Goal: Information Seeking & Learning: Learn about a topic

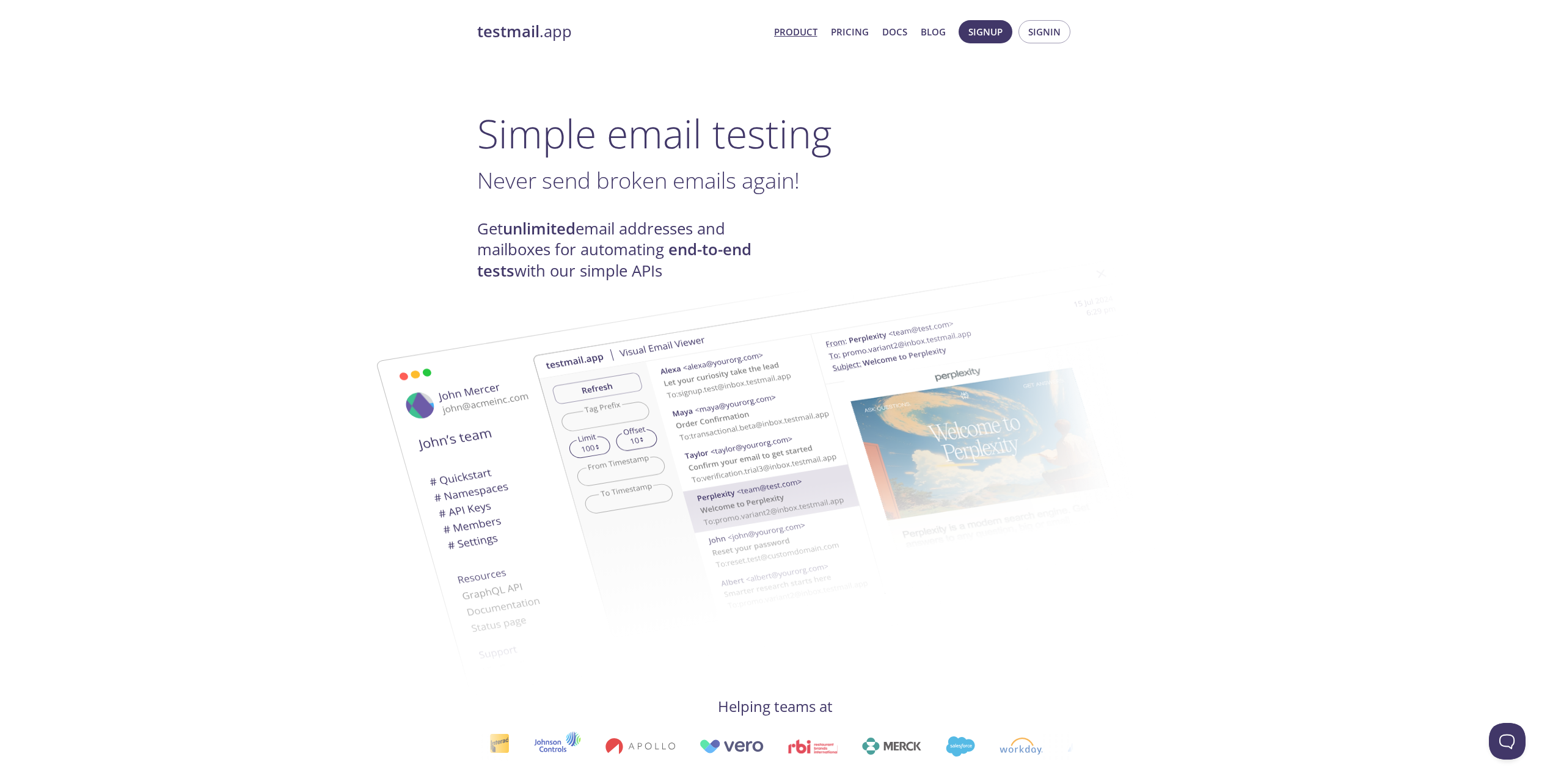
click at [852, 17] on span "Product Pricing Docs Blog" at bounding box center [860, 32] width 185 height 29
click at [855, 25] on link "Pricing" at bounding box center [850, 32] width 38 height 16
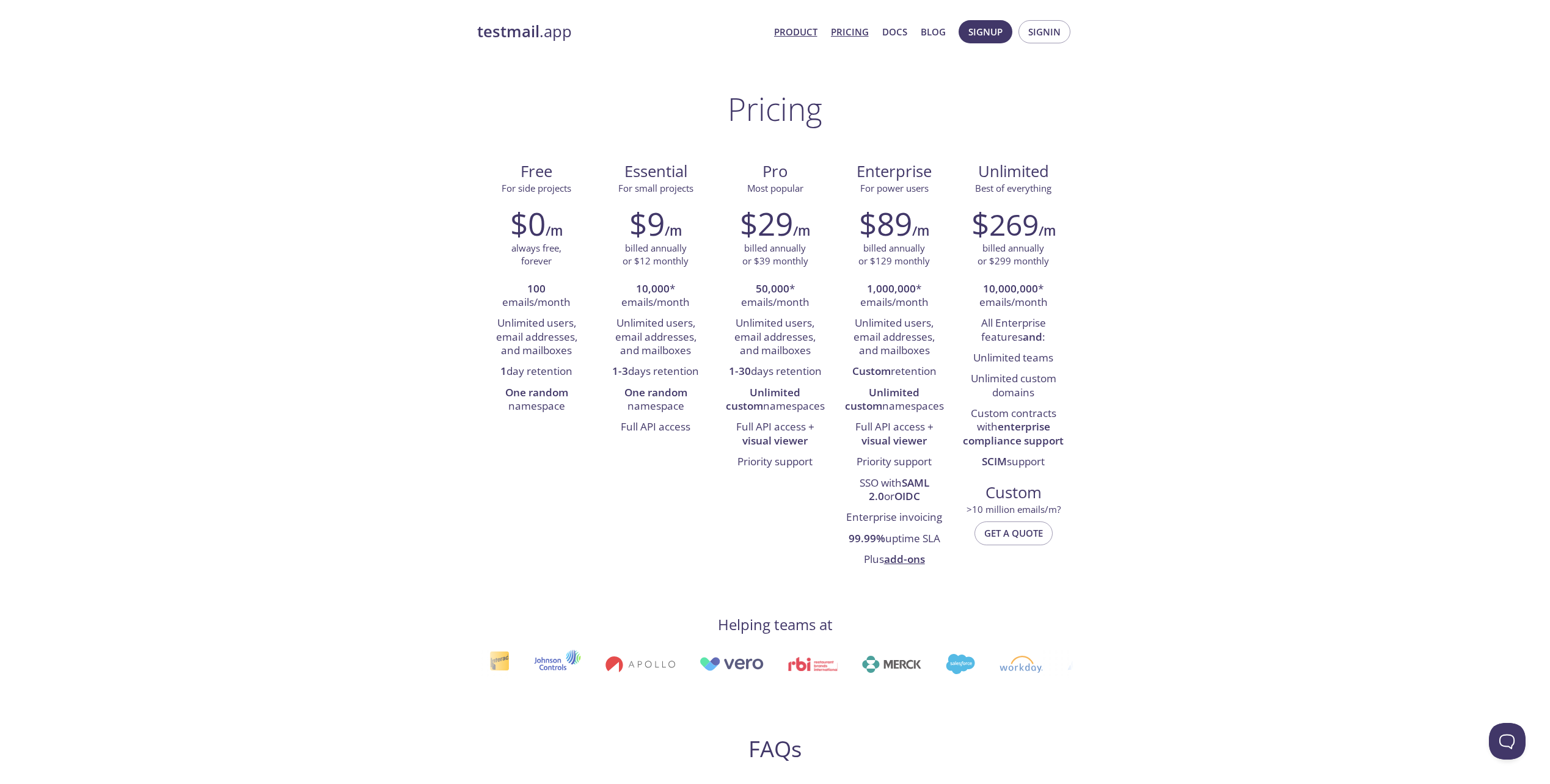
click at [784, 25] on link "Product" at bounding box center [796, 32] width 44 height 16
